Goal: Task Accomplishment & Management: Manage account settings

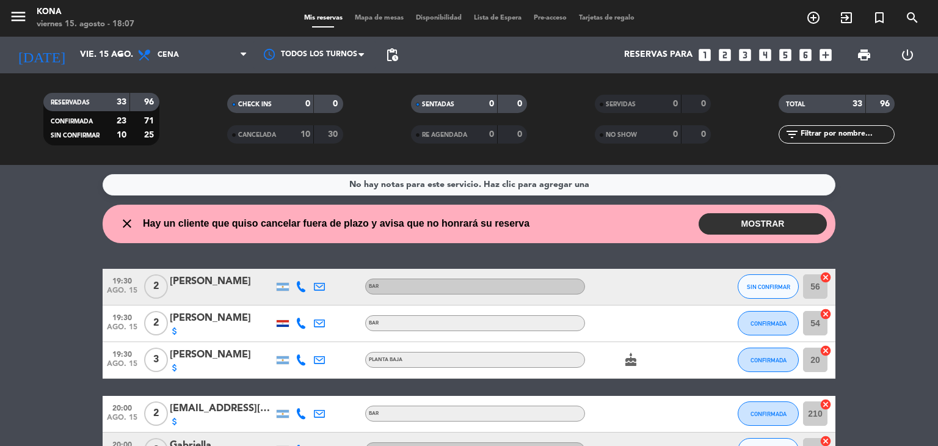
click at [834, 128] on input "text" at bounding box center [847, 134] width 95 height 13
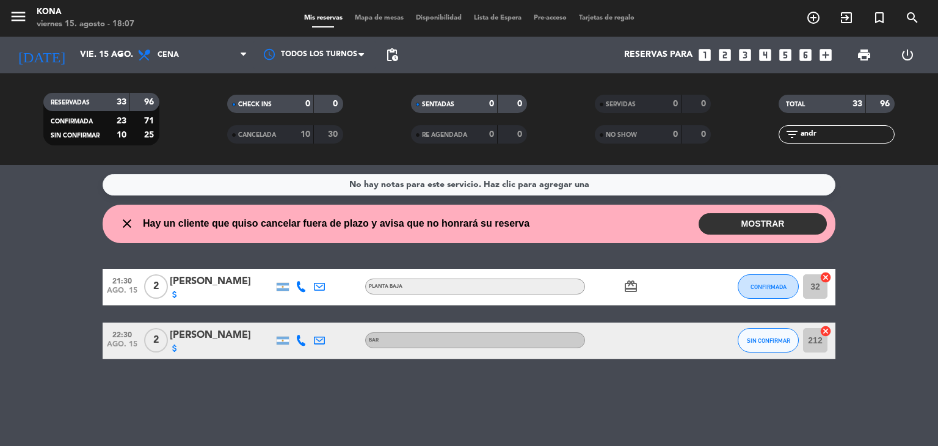
type input "andr"
click at [209, 346] on div "attach_money" at bounding box center [222, 348] width 104 height 10
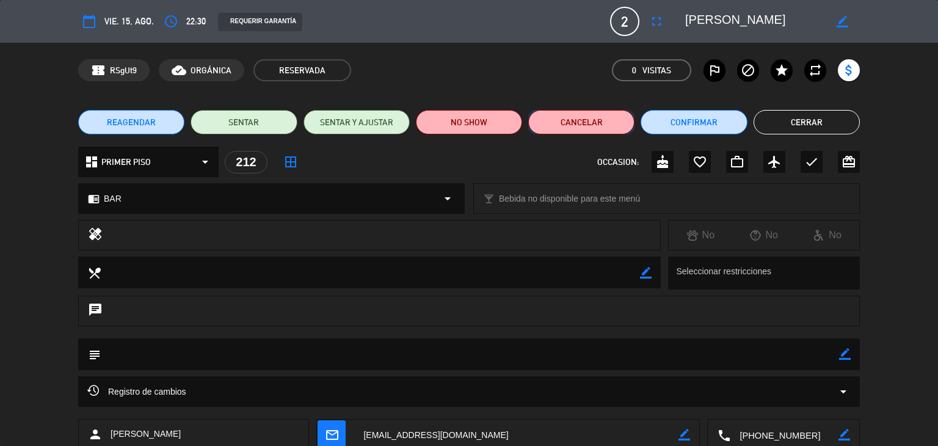
click at [575, 112] on button "Cancelar" at bounding box center [581, 122] width 106 height 24
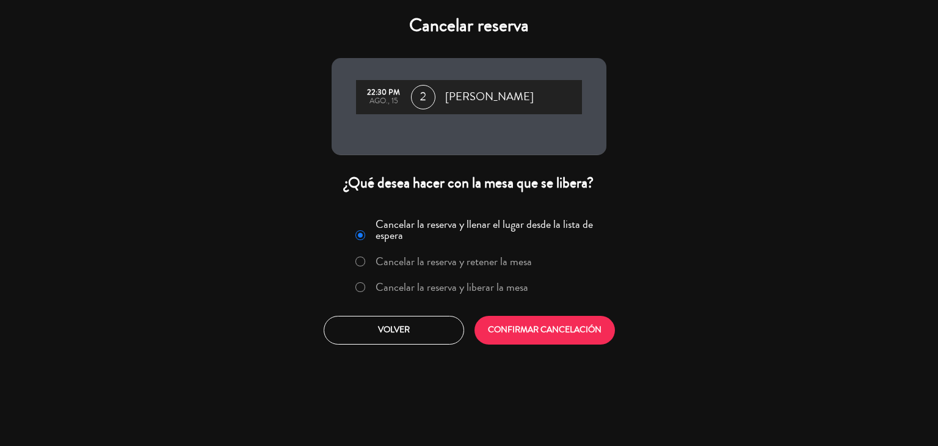
click at [431, 287] on label "Cancelar la reserva y liberar la mesa" at bounding box center [452, 287] width 153 height 11
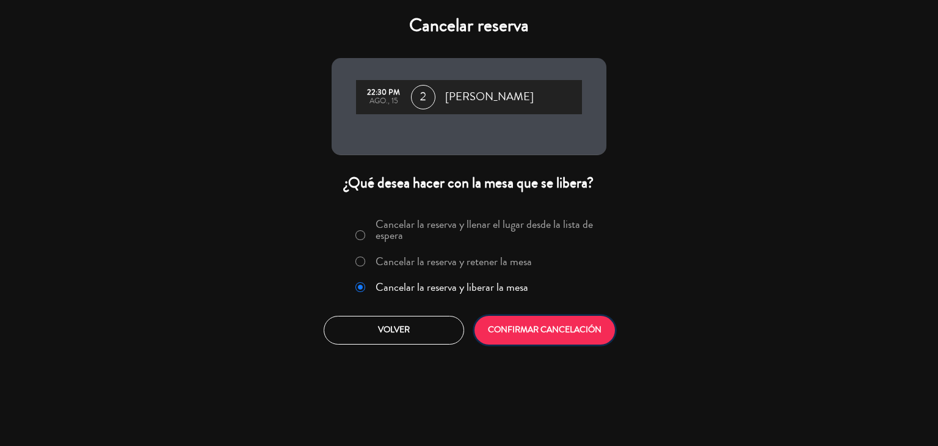
click at [585, 332] on button "CONFIRMAR CANCELACIÓN" at bounding box center [545, 330] width 140 height 29
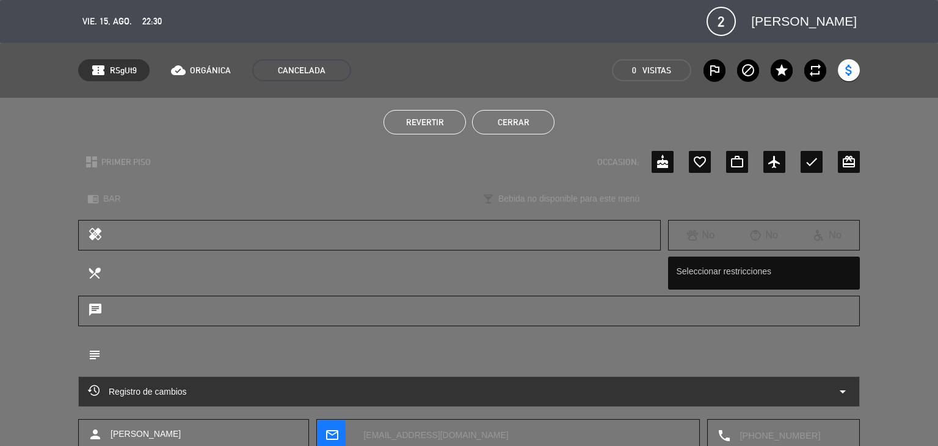
click at [542, 120] on button "Cerrar" at bounding box center [513, 122] width 82 height 24
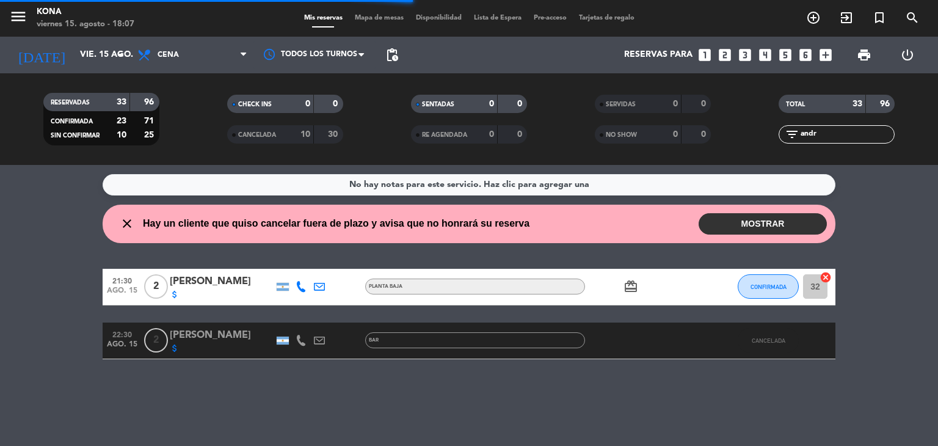
click at [783, 222] on button "MOSTRAR" at bounding box center [763, 223] width 128 height 21
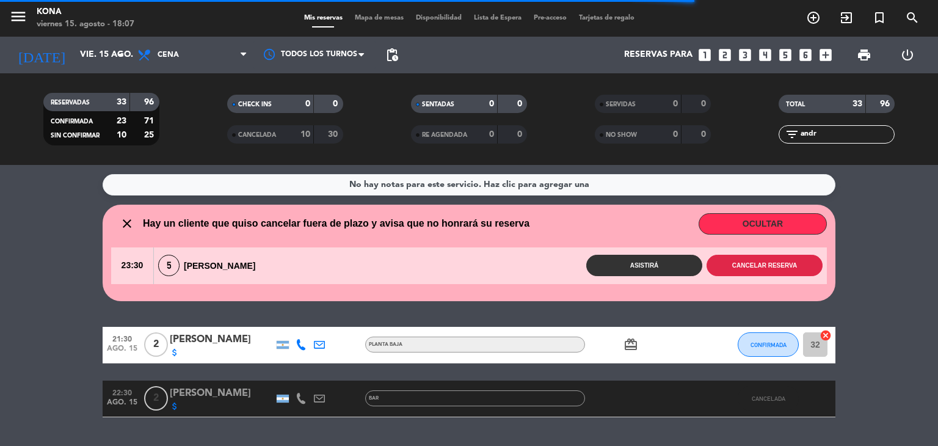
click at [756, 264] on button "Cancelar reserva" at bounding box center [765, 265] width 116 height 21
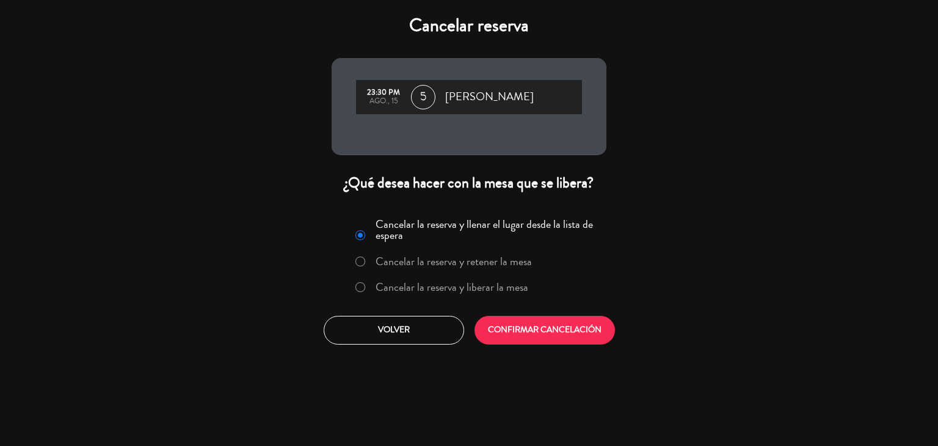
click at [405, 288] on label "Cancelar la reserva y liberar la mesa" at bounding box center [452, 287] width 153 height 11
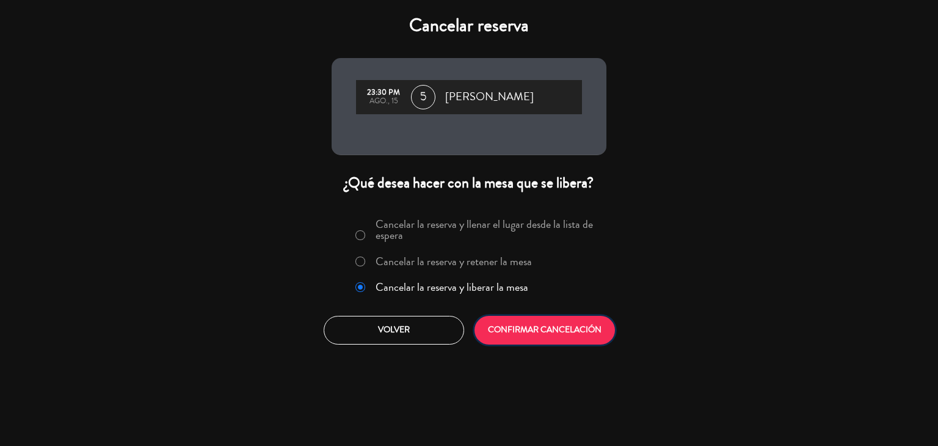
click at [591, 334] on button "CONFIRMAR CANCELACIÓN" at bounding box center [545, 330] width 140 height 29
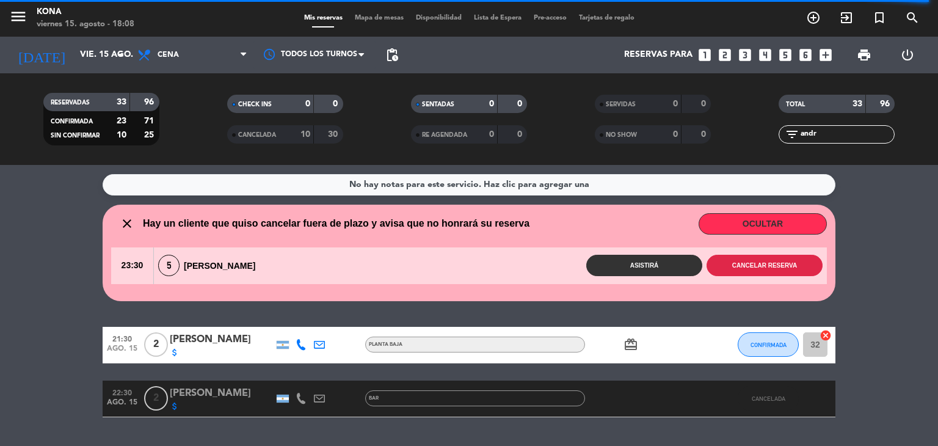
click at [762, 267] on button "Cancelar reserva" at bounding box center [765, 265] width 116 height 21
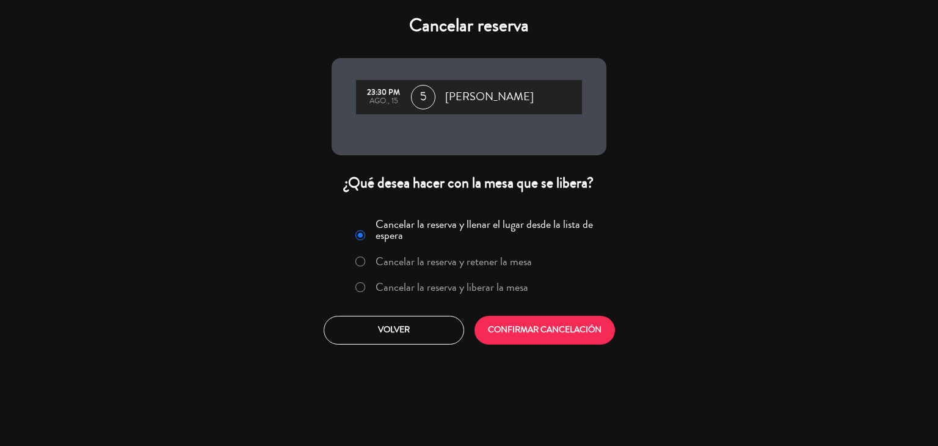
click at [428, 281] on div "Cancelar la reserva y llenar el lugar desde la lista de espera Cancelar la rese…" at bounding box center [469, 258] width 259 height 89
click at [428, 285] on label "Cancelar la reserva y liberar la mesa" at bounding box center [452, 287] width 153 height 11
click at [579, 347] on div "Cancelar la reserva y llenar el lugar desde la lista de espera Cancelar la rese…" at bounding box center [469, 279] width 293 height 148
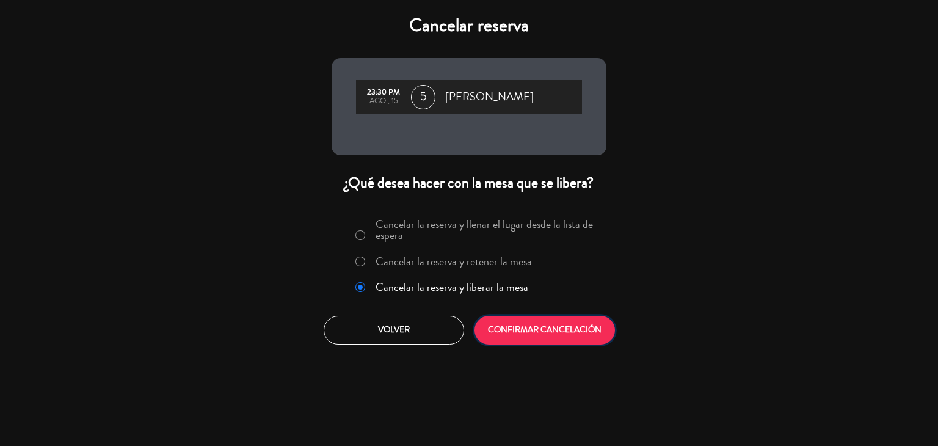
click at [569, 329] on button "CONFIRMAR CANCELACIÓN" at bounding box center [545, 330] width 140 height 29
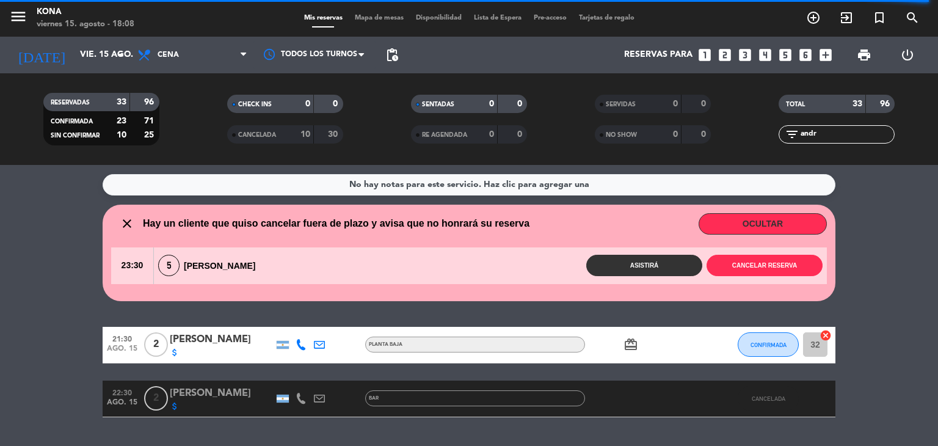
click at [726, 54] on icon "looks_two" at bounding box center [725, 55] width 16 height 16
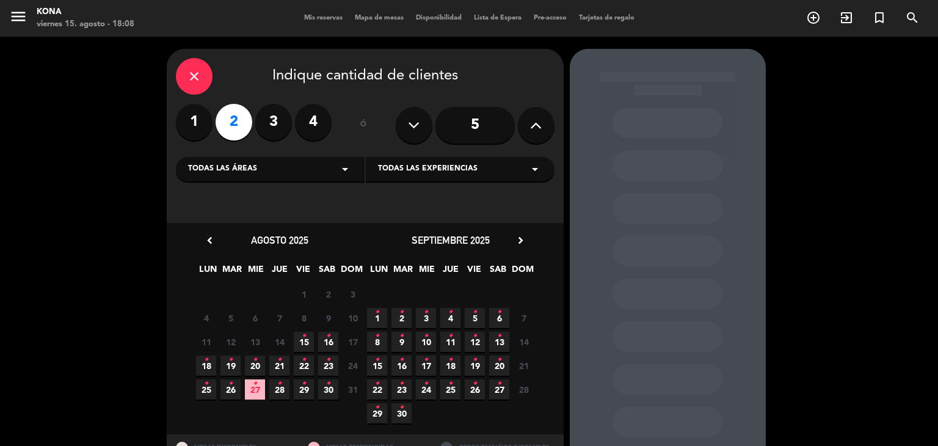
click at [303, 337] on icon "•" at bounding box center [304, 336] width 4 height 20
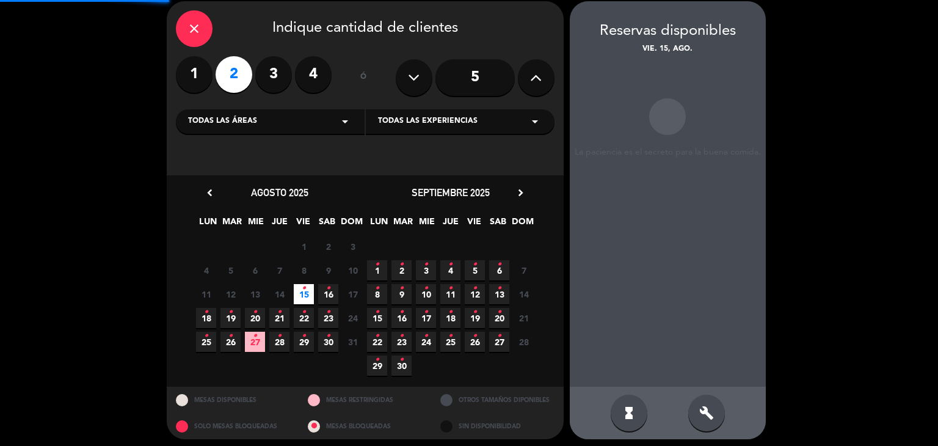
scroll to position [49, 0]
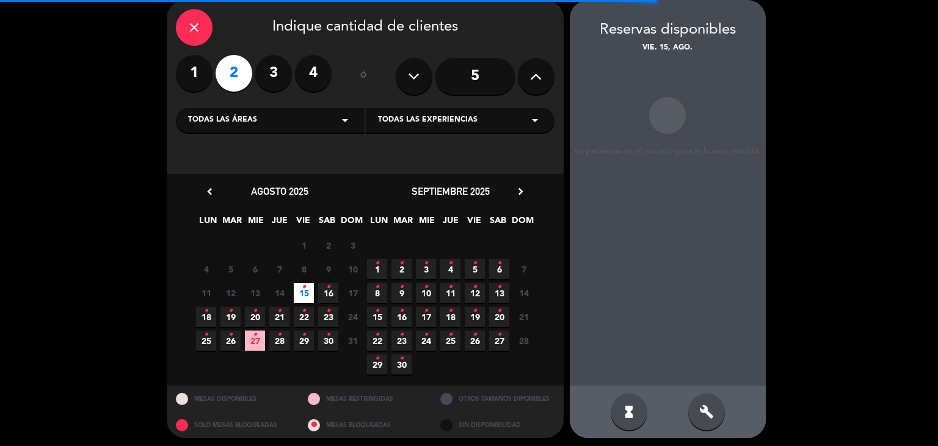
click at [339, 121] on icon "arrow_drop_down" at bounding box center [345, 120] width 15 height 15
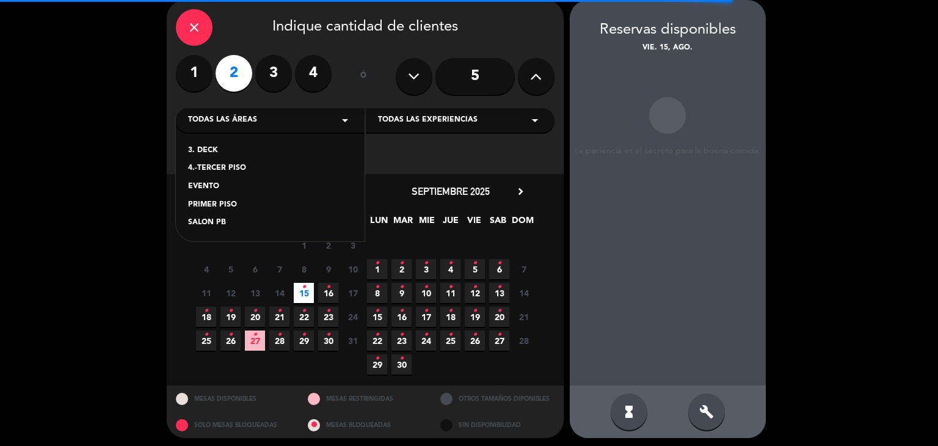
click at [220, 199] on div "PRIMER PISO" at bounding box center [270, 205] width 164 height 12
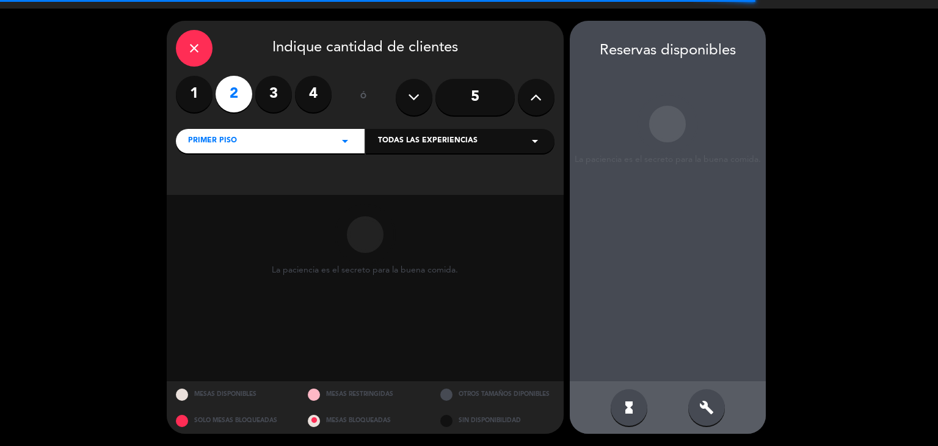
scroll to position [28, 0]
click at [308, 139] on div "PRIMER PISO arrow_drop_down" at bounding box center [270, 141] width 189 height 24
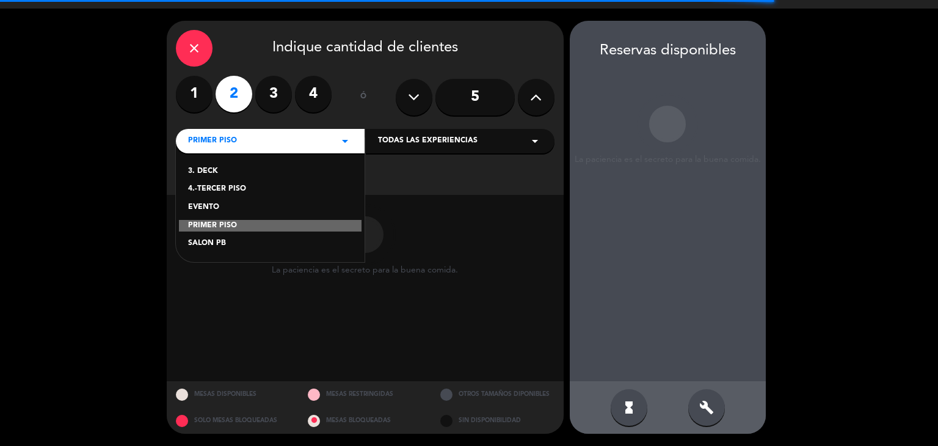
click at [218, 241] on div "3. DECK 4.-TERCER PISO EVENTO PRIMER PISO SALON PB" at bounding box center [270, 200] width 189 height 124
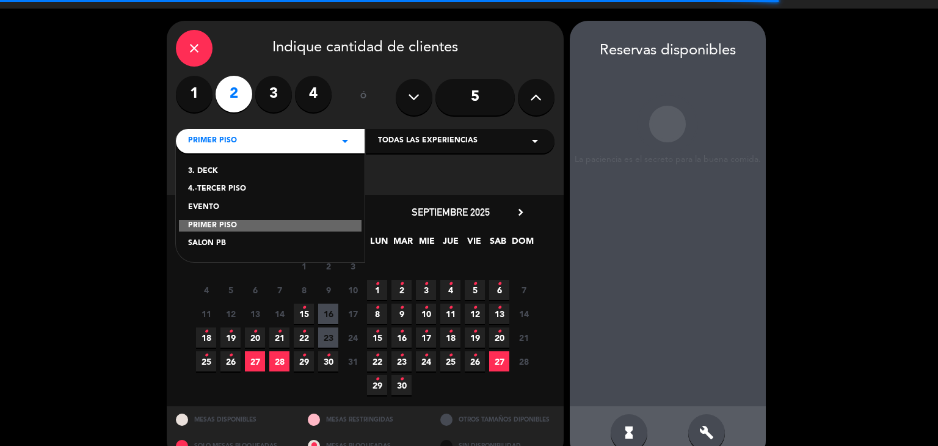
scroll to position [49, 0]
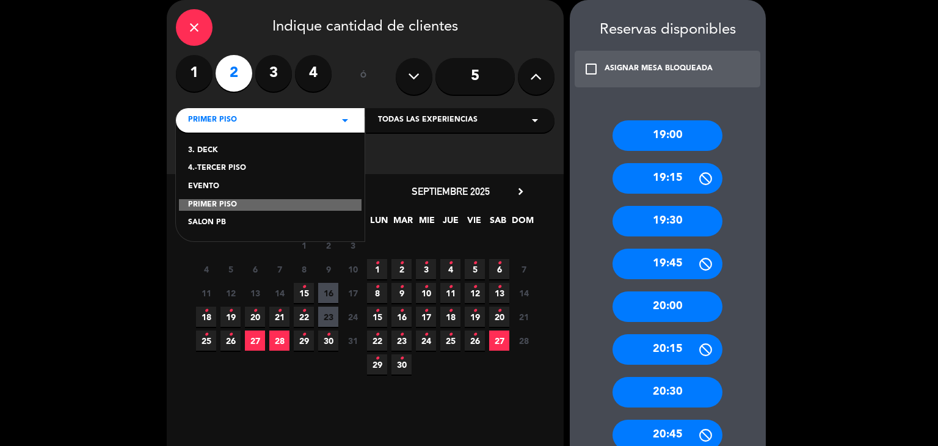
click at [210, 220] on div "SALON PB" at bounding box center [270, 223] width 164 height 12
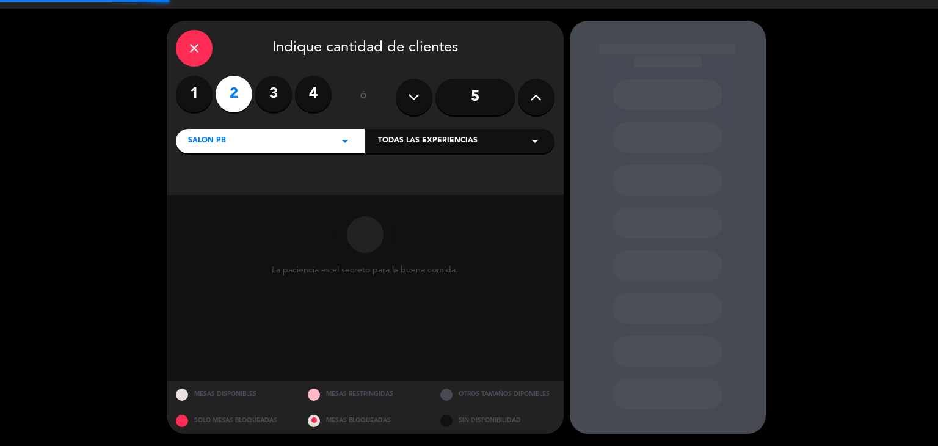
scroll to position [28, 0]
click at [349, 134] on icon "arrow_drop_down" at bounding box center [345, 141] width 15 height 15
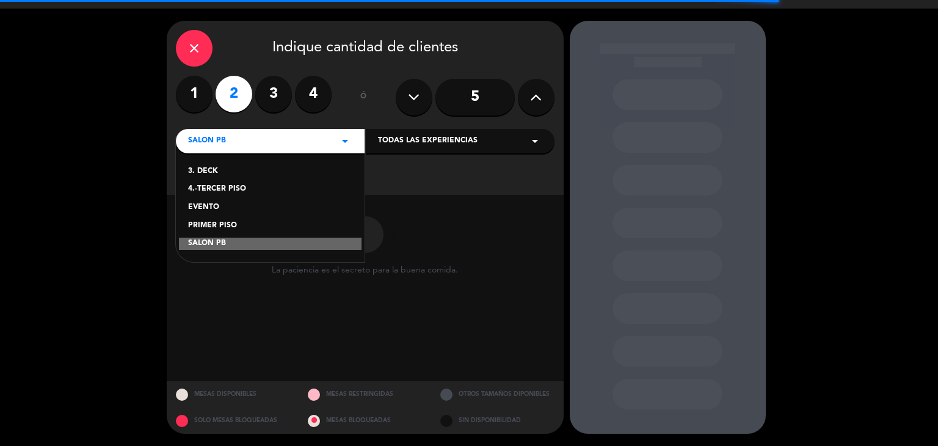
click at [232, 224] on div "PRIMER PISO" at bounding box center [270, 226] width 164 height 12
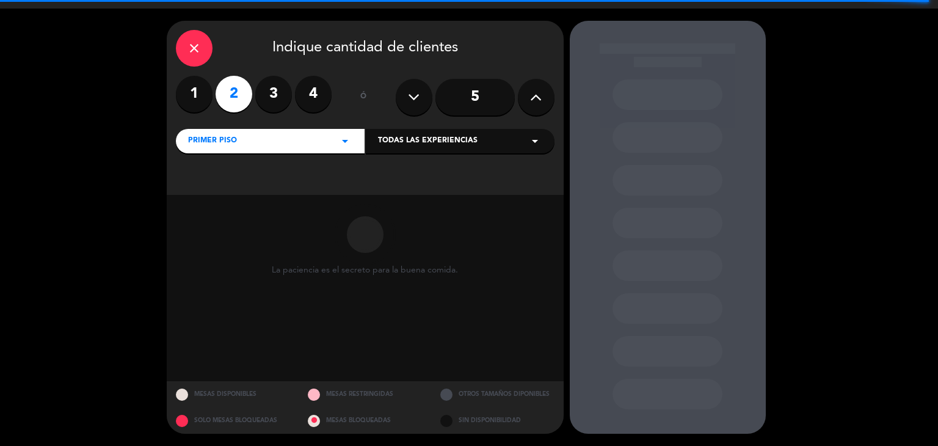
click at [534, 145] on icon "arrow_drop_down" at bounding box center [535, 141] width 15 height 15
click at [531, 145] on icon "arrow_drop_down" at bounding box center [535, 141] width 15 height 15
click at [195, 41] on icon "close" at bounding box center [194, 48] width 15 height 15
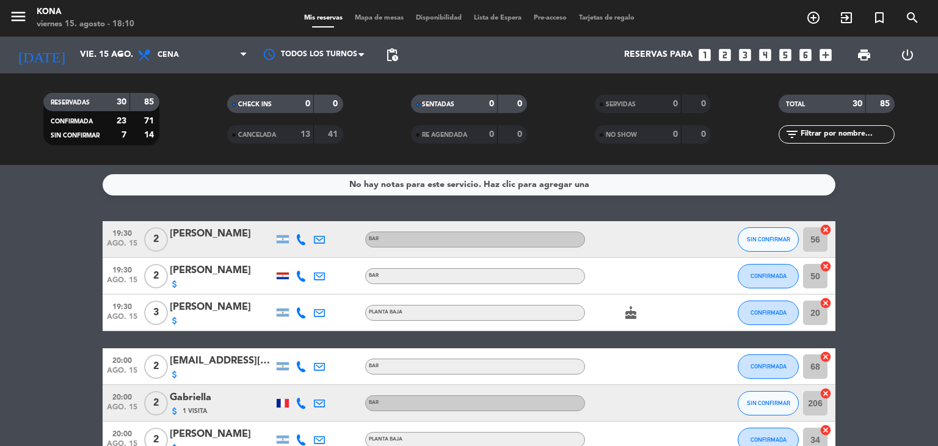
click at [727, 49] on icon "looks_two" at bounding box center [725, 55] width 16 height 16
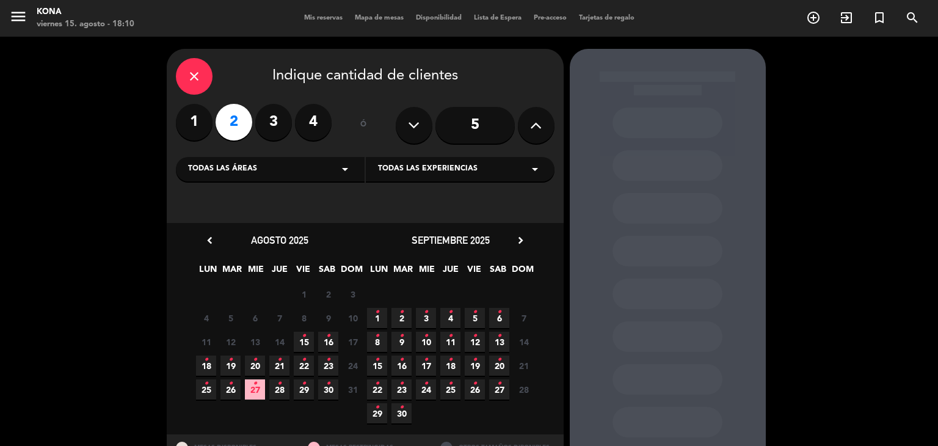
click at [303, 343] on icon "•" at bounding box center [304, 336] width 4 height 20
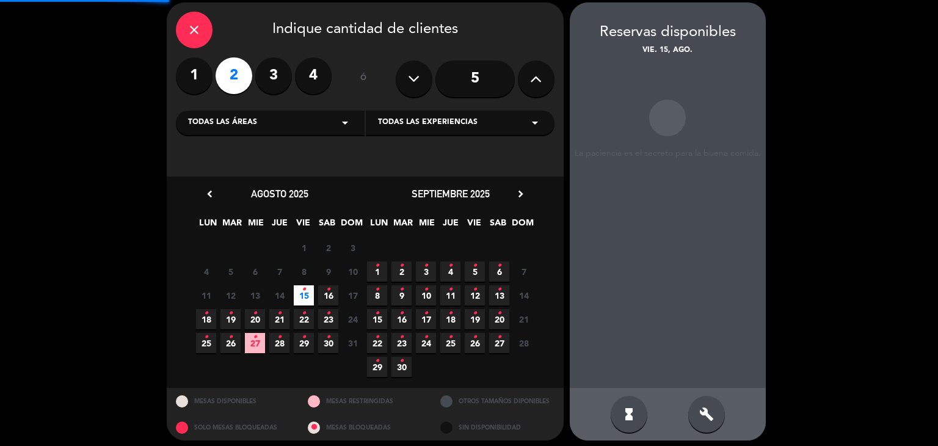
scroll to position [49, 0]
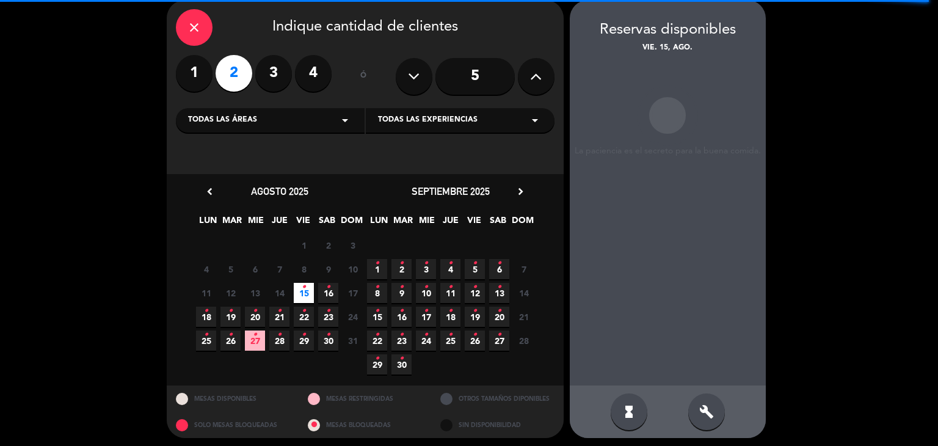
click at [81, 98] on div "close Indique cantidad de clientes 1 2 3 4 ó 5 Todas las áreas arrow_drop_down …" at bounding box center [469, 219] width 938 height 462
click at [204, 23] on div "close" at bounding box center [194, 27] width 37 height 37
